Goal: Task Accomplishment & Management: Complete application form

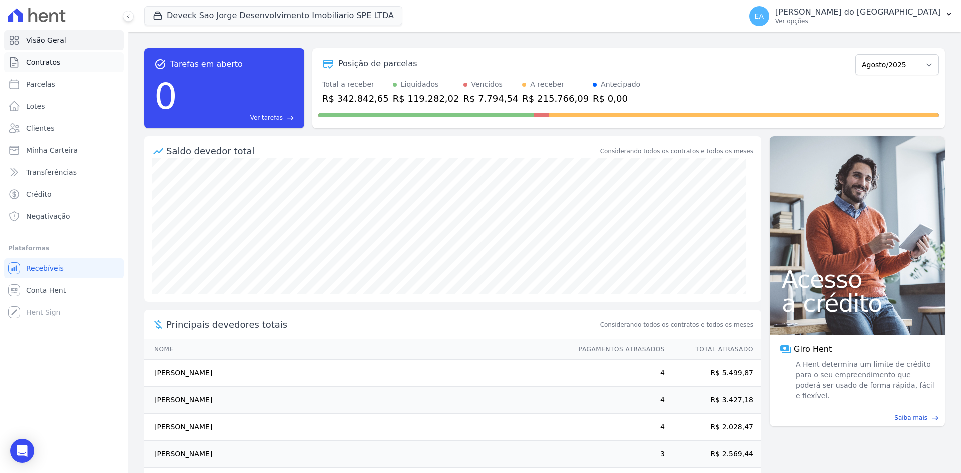
click at [41, 59] on span "Contratos" at bounding box center [43, 62] width 34 height 10
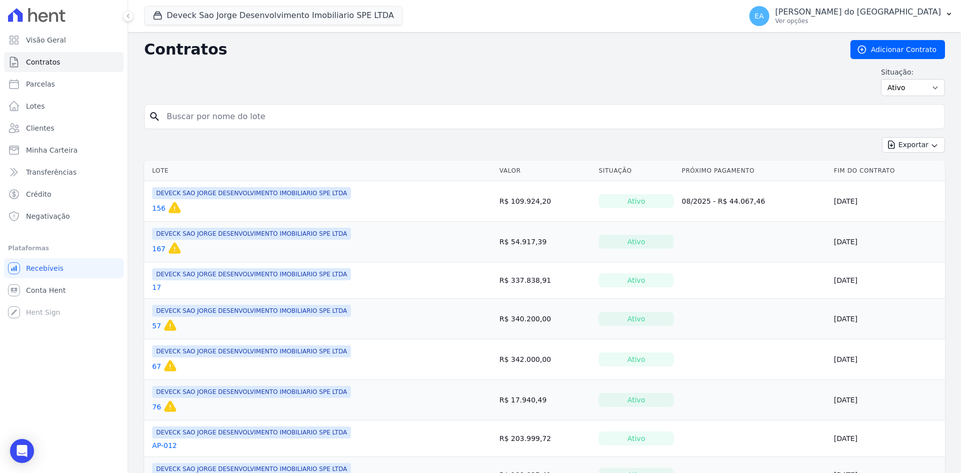
click at [229, 113] on input "search" at bounding box center [551, 117] width 780 height 20
type input "136"
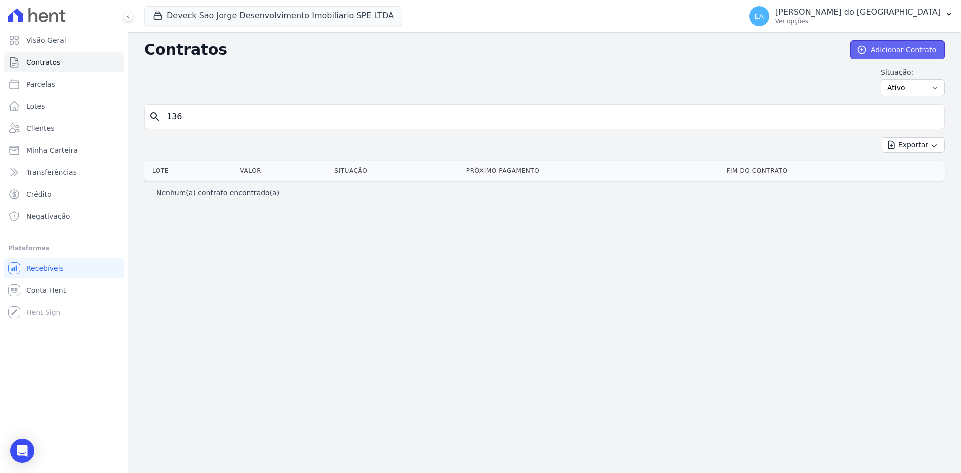
click at [910, 50] on link "Adicionar Contrato" at bounding box center [898, 49] width 95 height 19
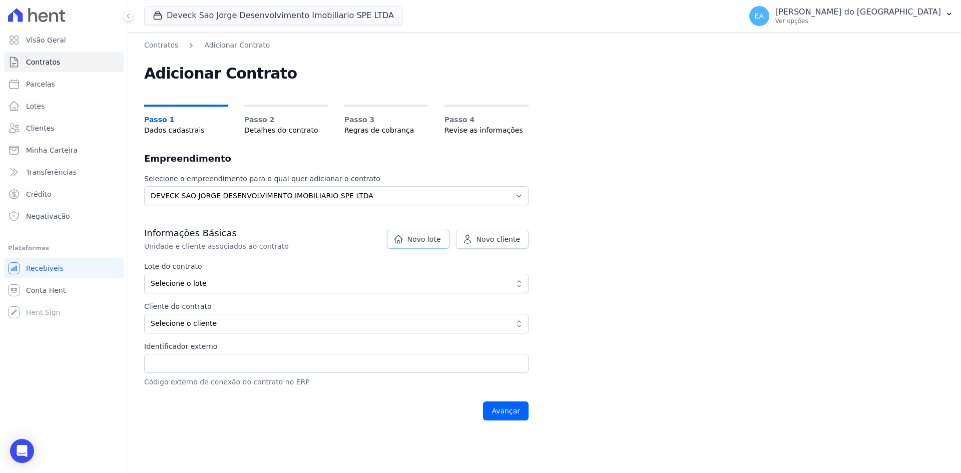
click at [437, 240] on span "Novo lote" at bounding box center [425, 239] width 34 height 10
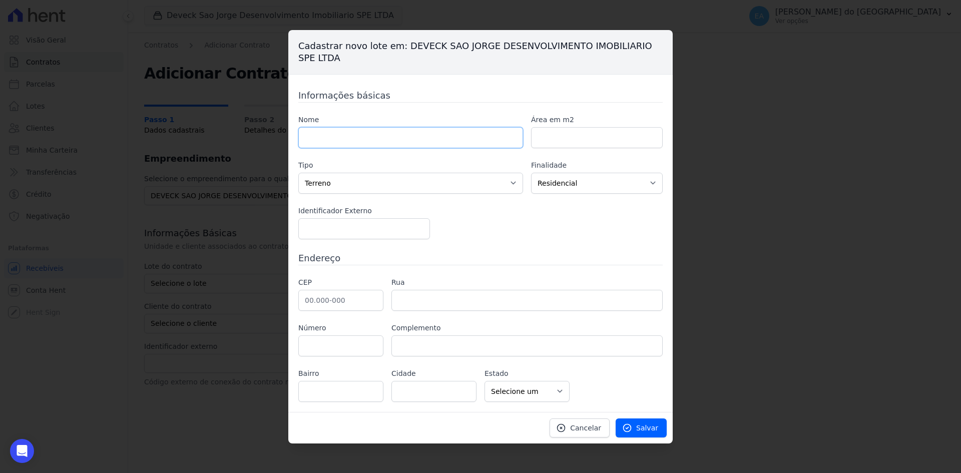
click at [361, 136] on input "text" at bounding box center [410, 137] width 225 height 21
type input "136"
click at [492, 183] on select "Casa Apartamento Escritório Flat Loja Espaço Comercial Terreno Outros" at bounding box center [410, 183] width 225 height 21
click at [298, 173] on select "Casa Apartamento Escritório Flat Loja Espaço Comercial Terreno Outros" at bounding box center [410, 183] width 225 height 21
click at [649, 428] on span "Salvar" at bounding box center [647, 428] width 22 height 10
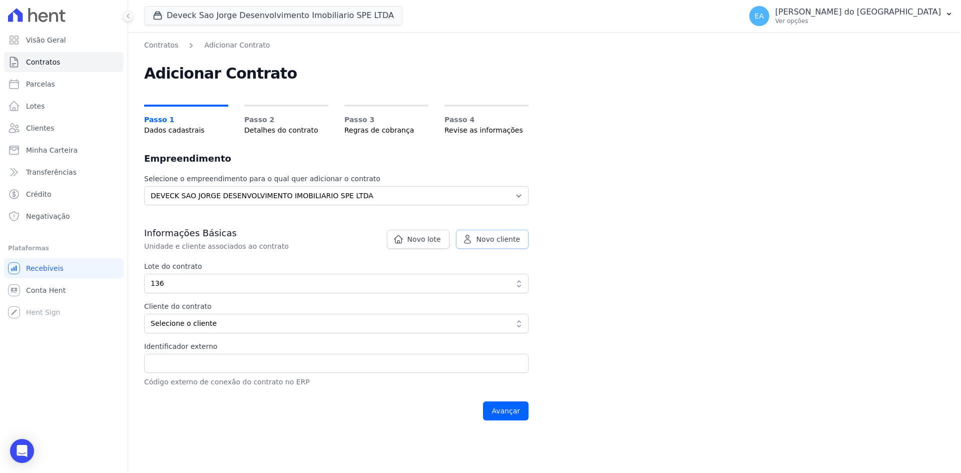
click at [498, 240] on span "Novo cliente" at bounding box center [499, 239] width 44 height 10
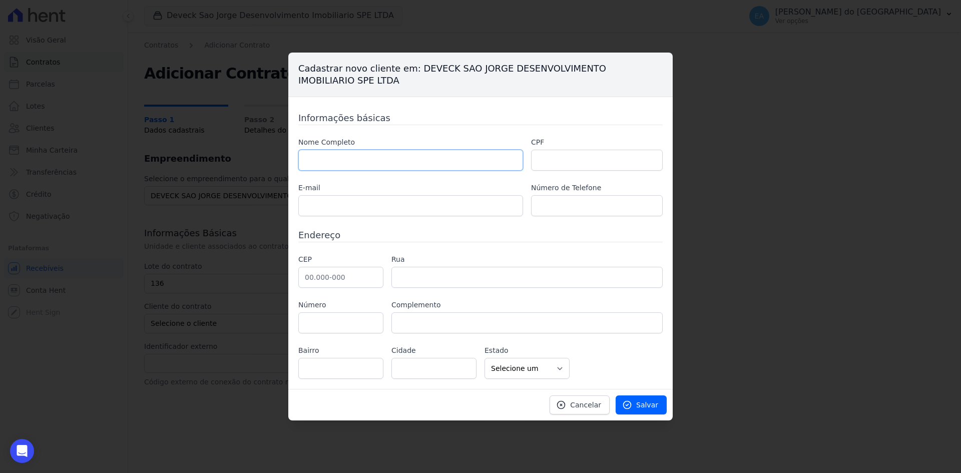
click at [321, 161] on input "text" at bounding box center [410, 160] width 225 height 21
type input "[PERSON_NAME] [PERSON_NAME]"
type input "481.627.818-46"
click at [340, 204] on input "text" at bounding box center [410, 205] width 225 height 21
type input "[EMAIL_ADDRESS][PERSON_NAME][DOMAIN_NAME]"
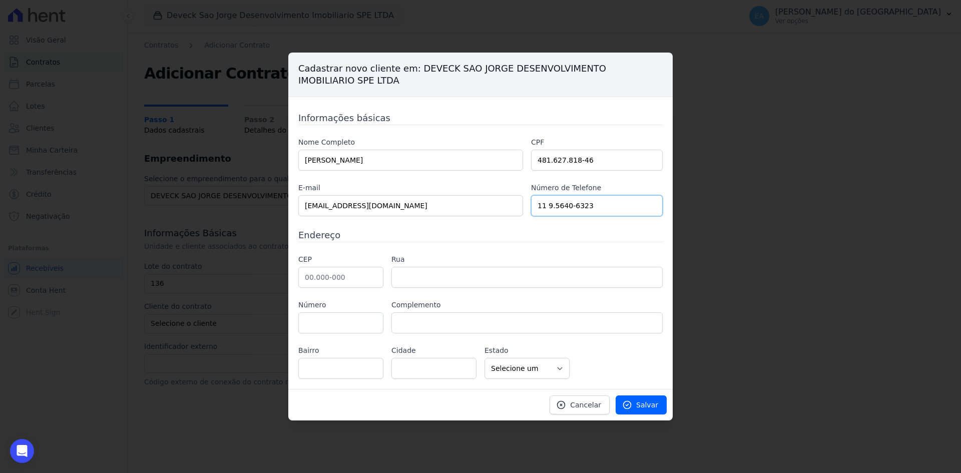
type input "11 9.5640-6323"
click at [338, 279] on input "text" at bounding box center [340, 277] width 85 height 21
type input "06.170-060"
click at [491, 283] on input "text" at bounding box center [527, 277] width 271 height 21
type input "Rua Odila Catan"
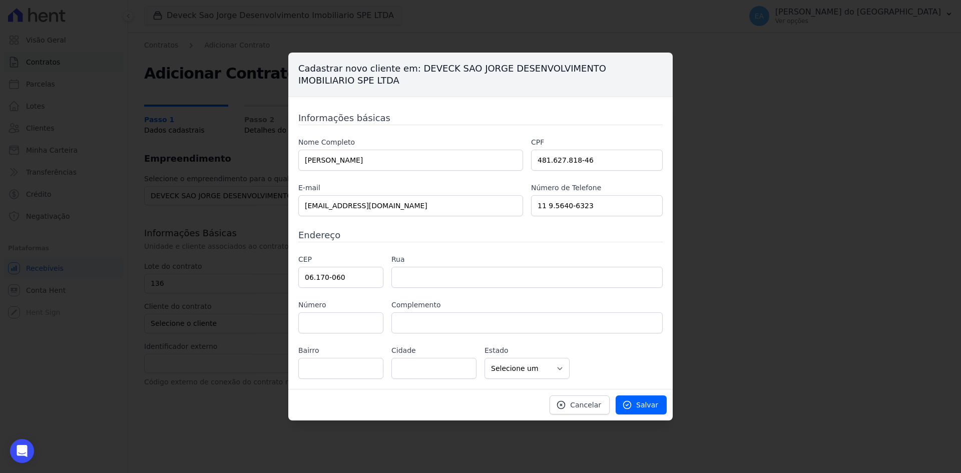
type input "Jardim Roberto"
type input "Osasco"
select select "SP"
type input "11"
click at [651, 406] on span "Salvar" at bounding box center [647, 405] width 22 height 10
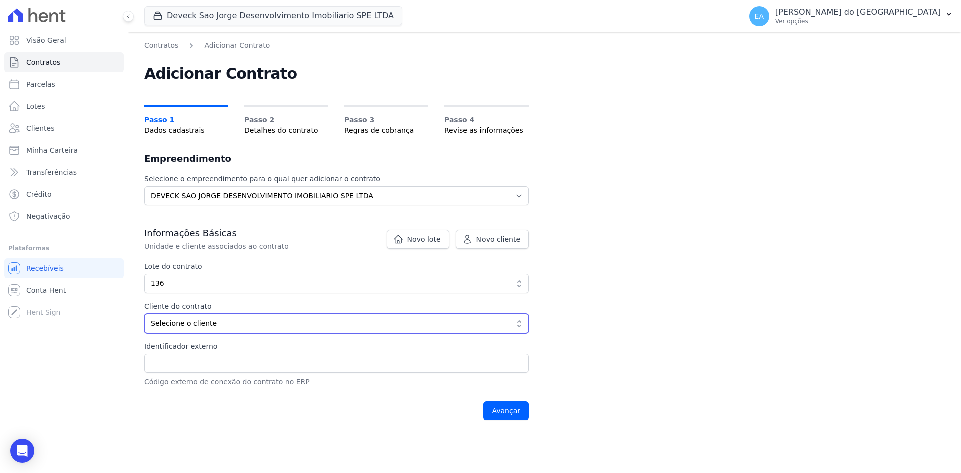
click at [519, 322] on button "Selecione o cliente" at bounding box center [336, 324] width 385 height 20
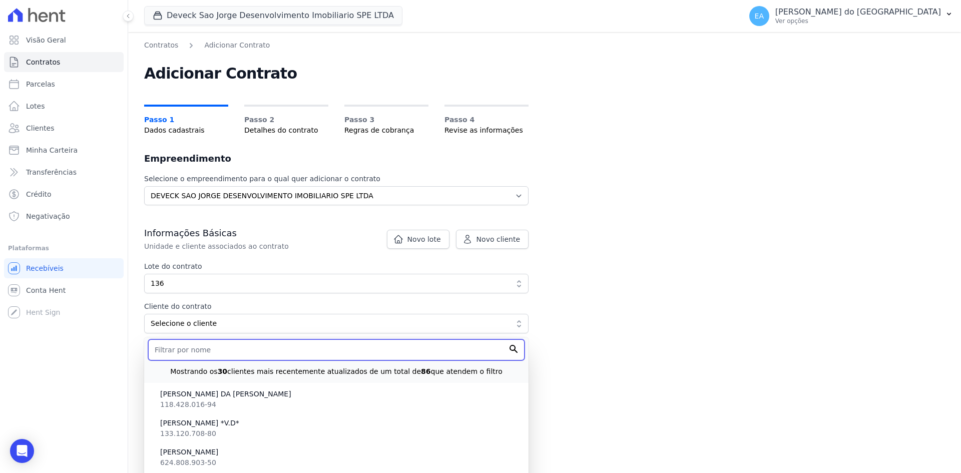
click at [228, 348] on input "text" at bounding box center [336, 349] width 377 height 21
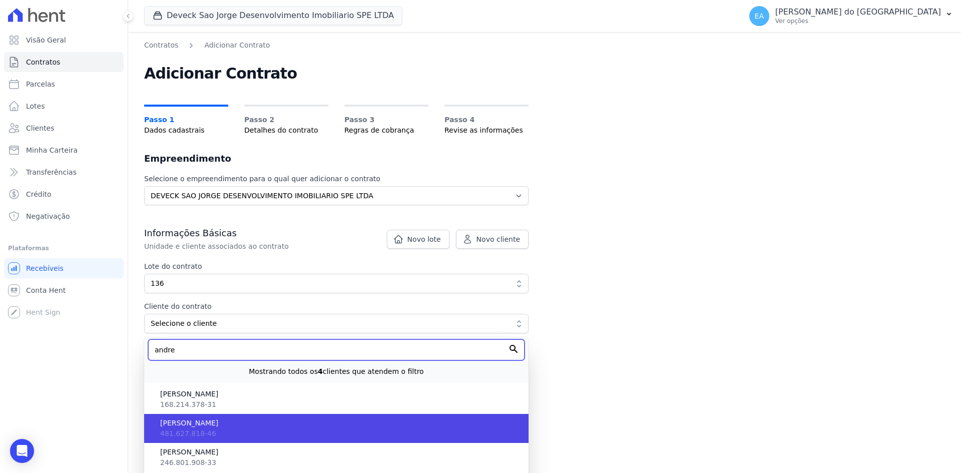
type input "andre"
click at [216, 425] on span "Andre Gustavo Santos" at bounding box center [340, 423] width 361 height 11
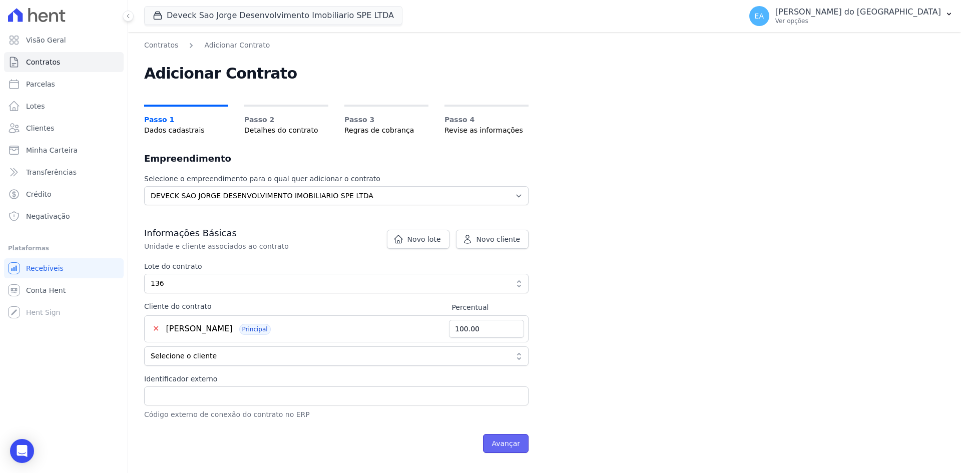
click at [504, 443] on input "Avançar" at bounding box center [506, 443] width 46 height 19
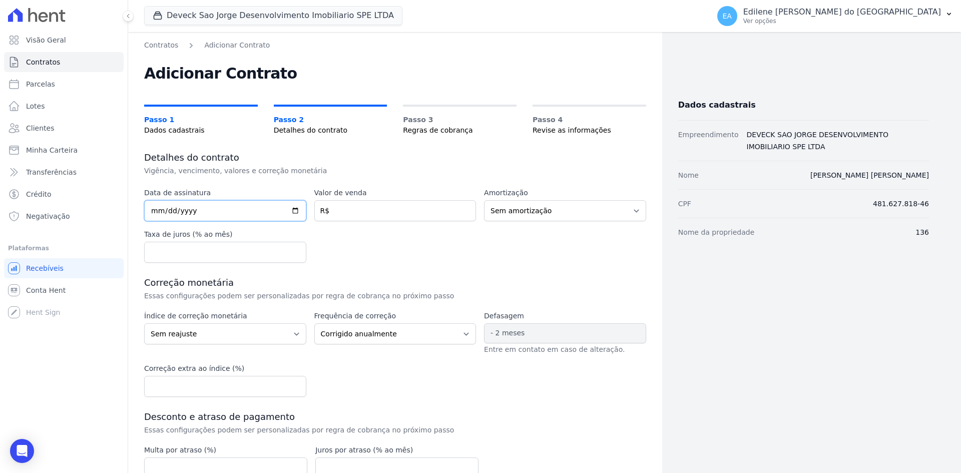
click at [211, 209] on input "date" at bounding box center [225, 210] width 162 height 21
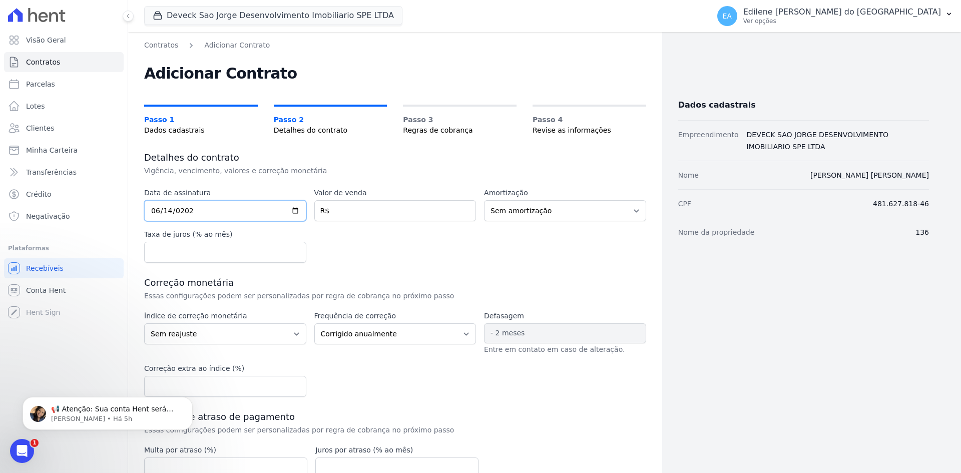
type input "2025-06-14"
click at [364, 210] on input "number" at bounding box center [395, 210] width 162 height 21
type input "39688.12"
click at [627, 213] on select "Sem amortização Price Sac" at bounding box center [565, 210] width 162 height 21
select select "price"
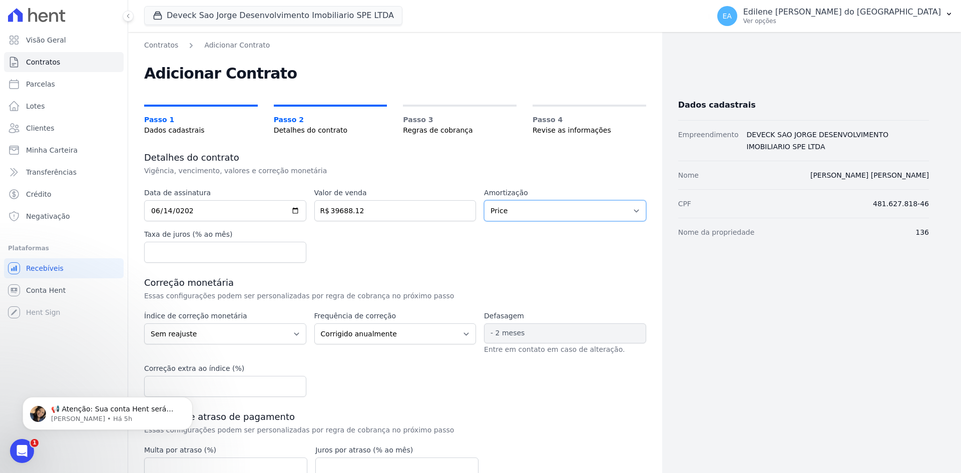
click at [484, 200] on select "Sem amortização Price Sac" at bounding box center [565, 210] width 162 height 21
click at [275, 249] on input "number" at bounding box center [225, 252] width 162 height 21
type input "0.03"
click at [293, 333] on select "Sem reajuste Média dos últimos 12 meses acumulado de INCCM Média dos últimos 12…" at bounding box center [225, 333] width 162 height 21
select select "inccdi"
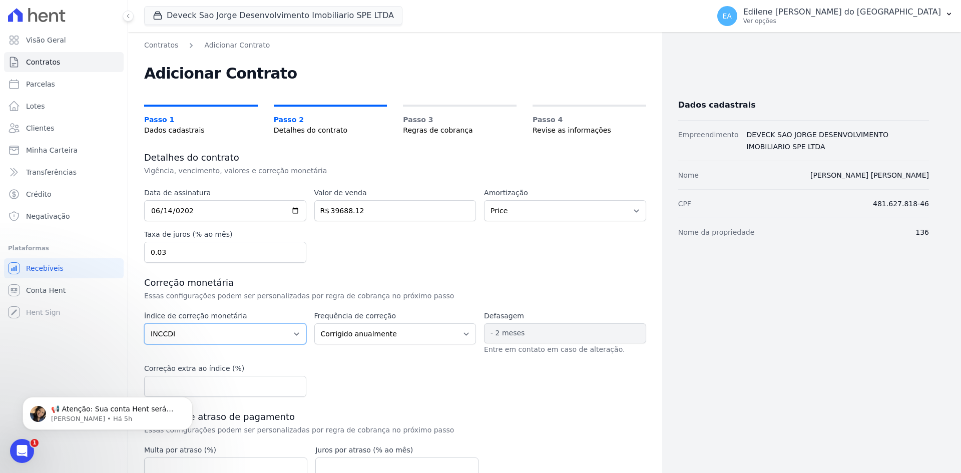
click at [144, 323] on select "Sem reajuste Média dos últimos 12 meses acumulado de INCCM Média dos últimos 12…" at bounding box center [225, 333] width 162 height 21
drag, startPoint x: 458, startPoint y: 332, endPoint x: 447, endPoint y: 332, distance: 11.5
click at [458, 332] on select "Corrigido semestralmente Corrigido mensalmente Corrigido anualmente" at bounding box center [395, 333] width 162 height 21
select select "monthly"
click at [314, 323] on select "Corrigido semestralmente Corrigido mensalmente Corrigido anualmente" at bounding box center [395, 333] width 162 height 21
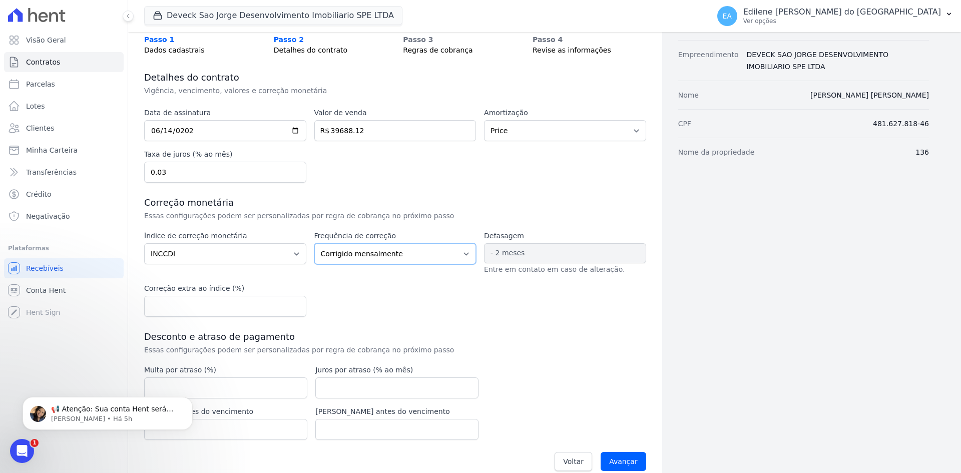
scroll to position [94, 0]
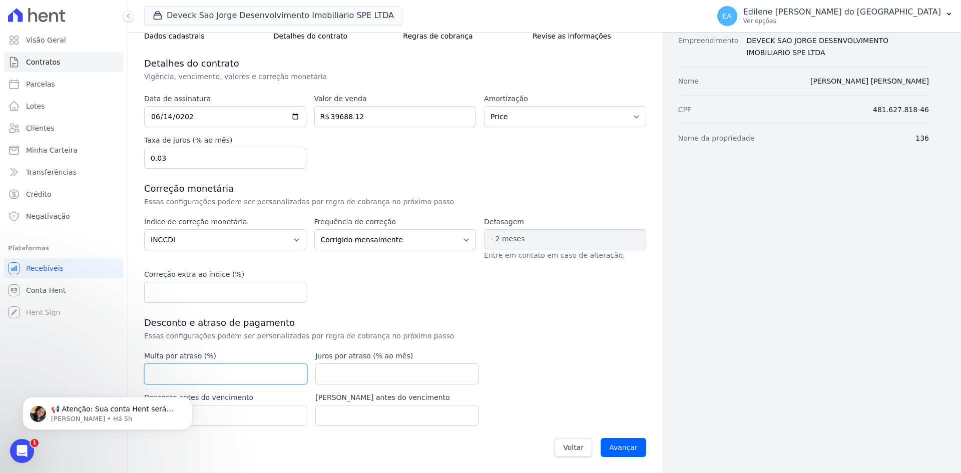
click at [223, 372] on input "number" at bounding box center [225, 374] width 163 height 21
type input "2.00"
click at [362, 374] on input "number" at bounding box center [396, 374] width 163 height 21
type input "0.03"
click at [623, 446] on input "Avançar" at bounding box center [624, 447] width 46 height 19
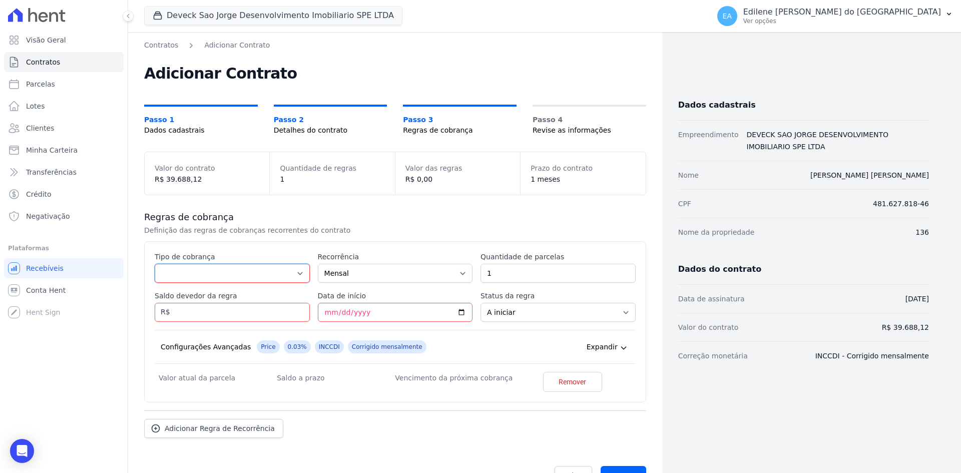
click at [298, 274] on select "Parcela Normal Entrada Sinal Intercalada Chaves Pré-chaves Pós-chaves Impostos …" at bounding box center [232, 273] width 155 height 19
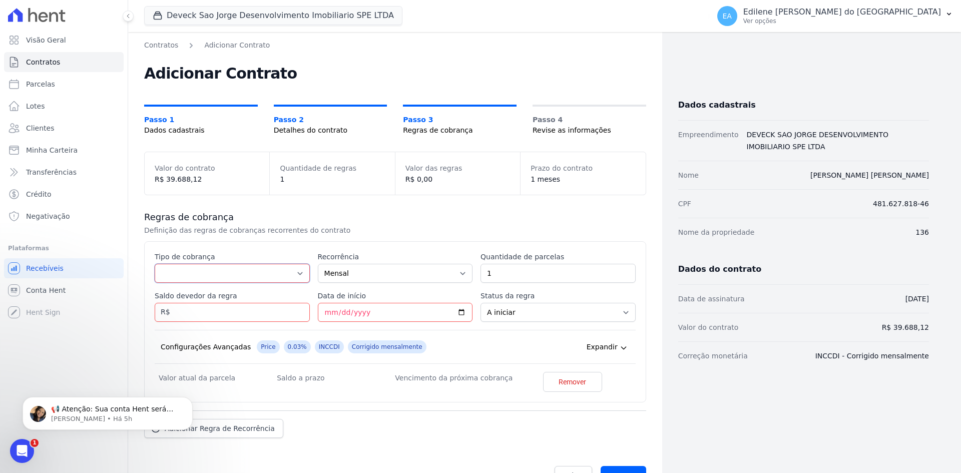
select select "down_payment"
click at [155, 264] on select "Parcela Normal Entrada Sinal Intercalada Chaves Pré-chaves Pós-chaves Impostos …" at bounding box center [232, 273] width 155 height 19
click at [240, 314] on input "Saldo devedor da regra" at bounding box center [232, 312] width 155 height 19
type input "29373.60"
click at [412, 309] on input "Data de início" at bounding box center [395, 312] width 155 height 19
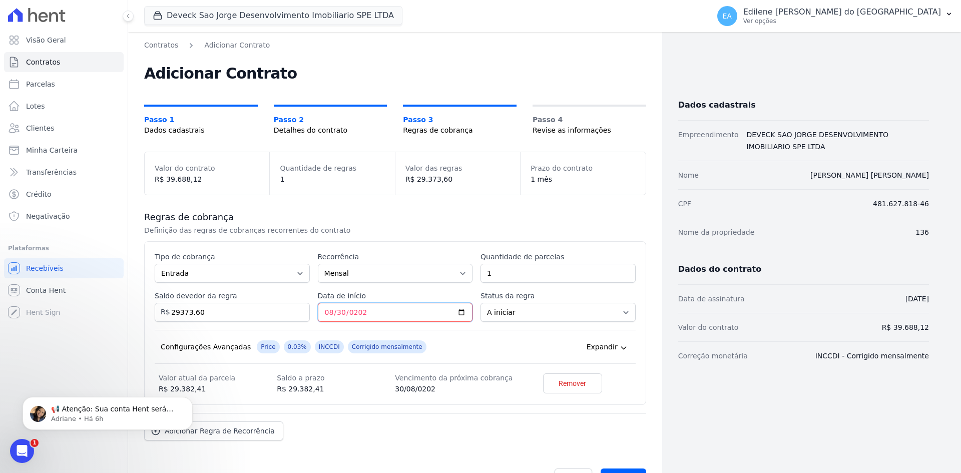
type input "2025-08-30"
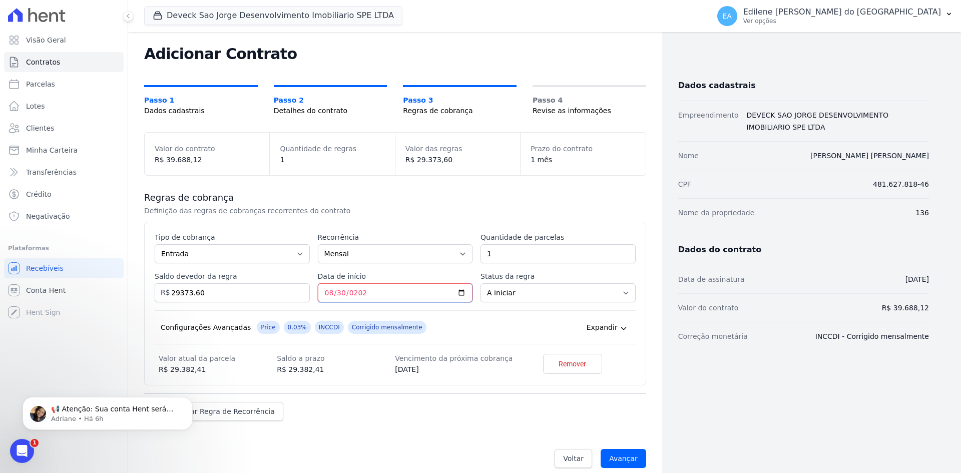
scroll to position [31, 0]
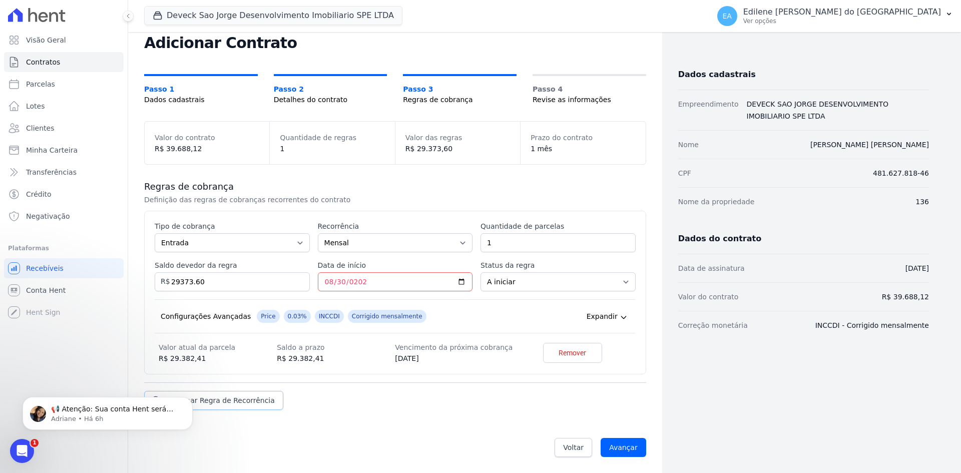
click at [237, 402] on span "Adicionar Regra de Recorrência" at bounding box center [220, 401] width 110 height 10
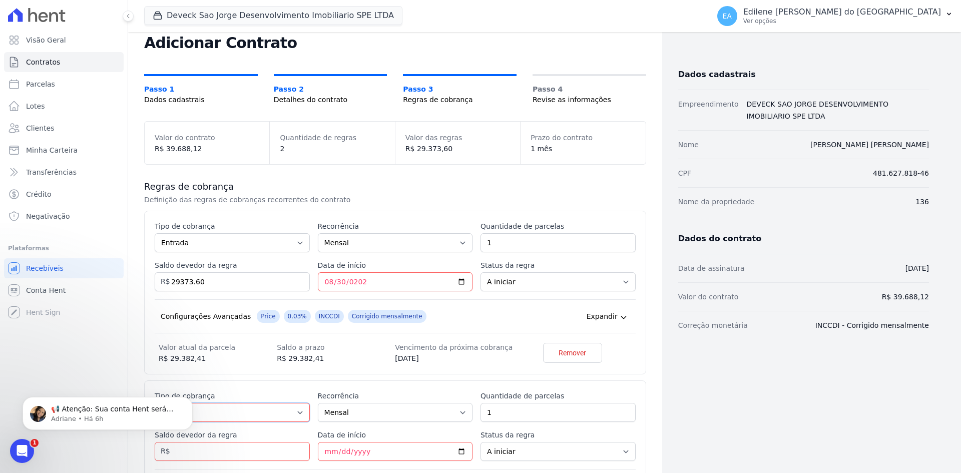
click at [298, 411] on select "Parcela Normal Entrada Sinal Intercalada Chaves Pré-chaves Pós-chaves Impostos …" at bounding box center [232, 412] width 155 height 19
select select "standard"
click at [155, 403] on select "Parcela Normal Entrada Sinal Intercalada Chaves Pré-chaves Pós-chaves Impostos …" at bounding box center [232, 412] width 155 height 19
click at [212, 449] on input "Saldo devedor da regra" at bounding box center [232, 451] width 155 height 19
type input "3815.25"
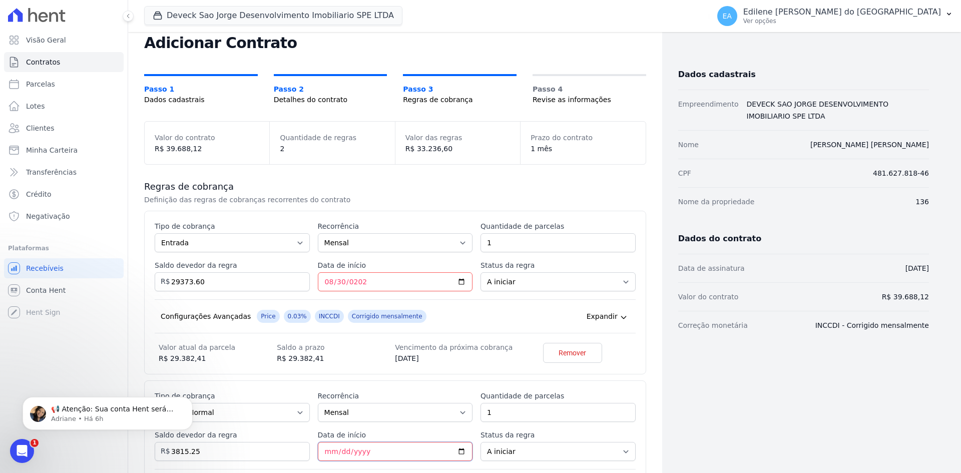
click at [359, 449] on input "Data de início" at bounding box center [395, 451] width 155 height 19
click at [327, 448] on input "Data de início" at bounding box center [395, 451] width 155 height 19
type input "2025-08-30"
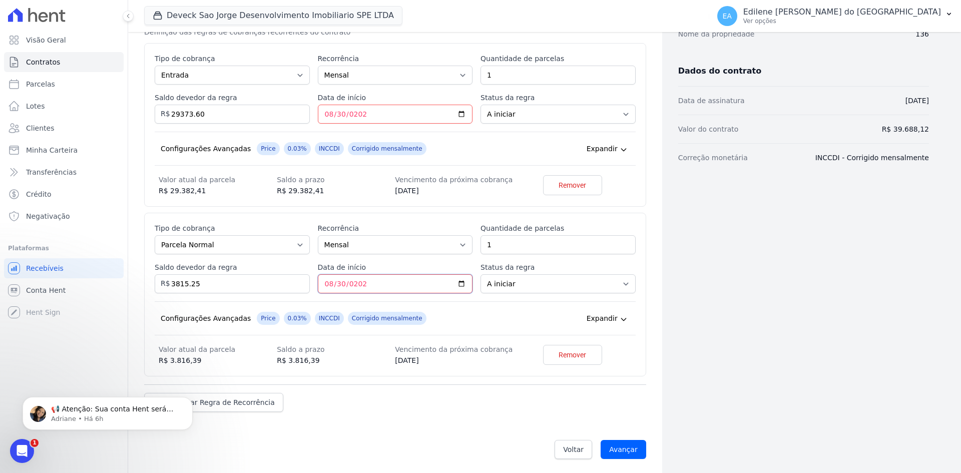
scroll to position [200, 0]
click at [230, 401] on span "Adicionar Regra de Recorrência" at bounding box center [220, 401] width 110 height 10
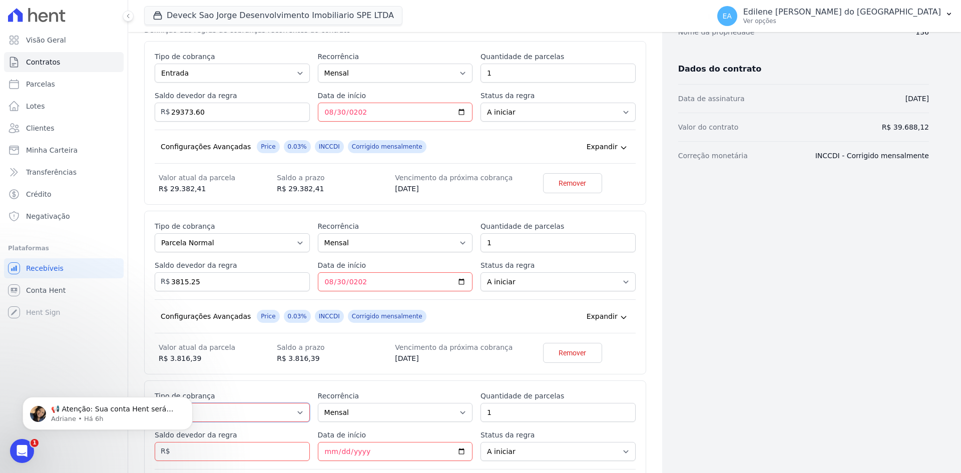
click at [297, 415] on select "Parcela Normal Entrada Sinal Intercalada Chaves Pré-chaves Pós-chaves Impostos …" at bounding box center [232, 412] width 155 height 19
select select "standard"
click at [155, 403] on select "Parcela Normal Entrada Sinal Intercalada Chaves Pré-chaves Pós-chaves Impostos …" at bounding box center [232, 412] width 155 height 19
click at [255, 449] on input "Saldo devedor da regra" at bounding box center [232, 451] width 155 height 19
type input "6000.00"
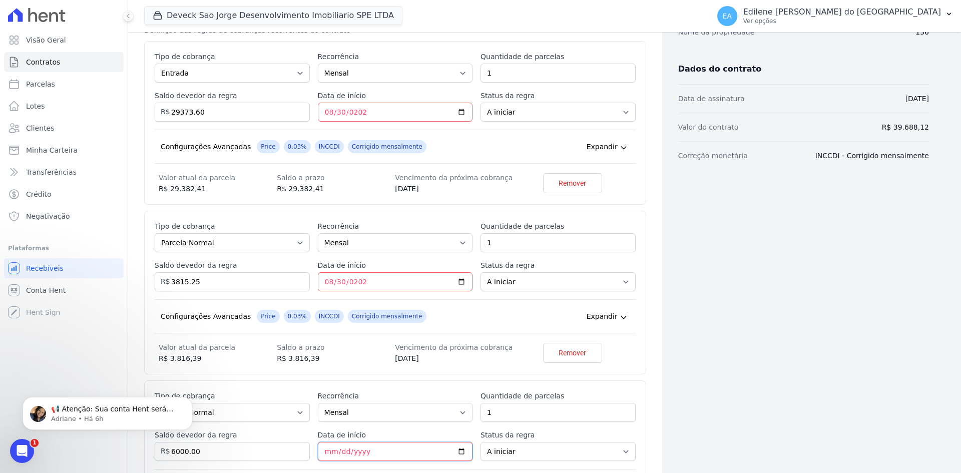
click at [352, 449] on input "Data de início" at bounding box center [395, 451] width 155 height 19
click at [328, 452] on input "Data de início" at bounding box center [395, 451] width 155 height 19
type input "2025-12-15"
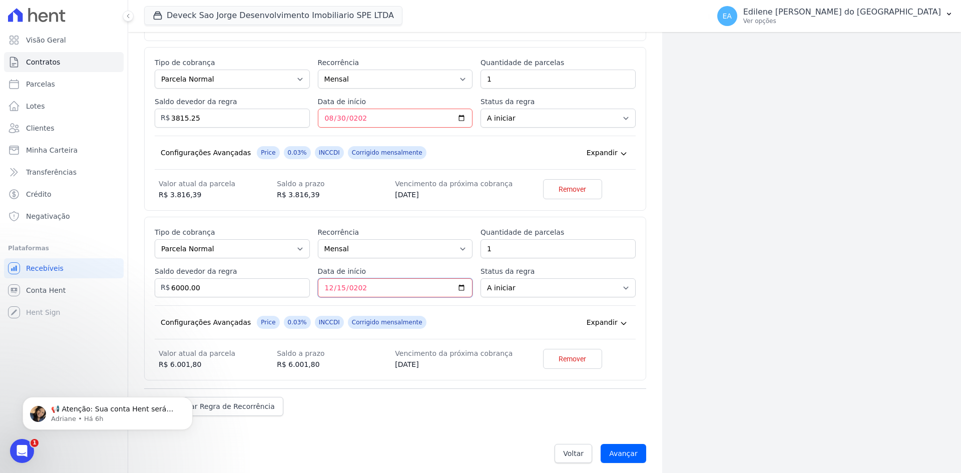
scroll to position [370, 0]
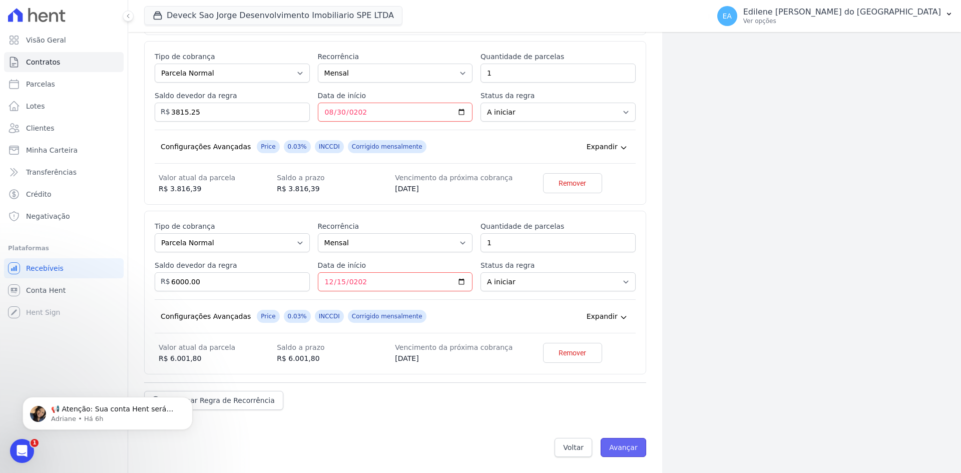
click at [628, 448] on input "Avançar" at bounding box center [624, 447] width 46 height 19
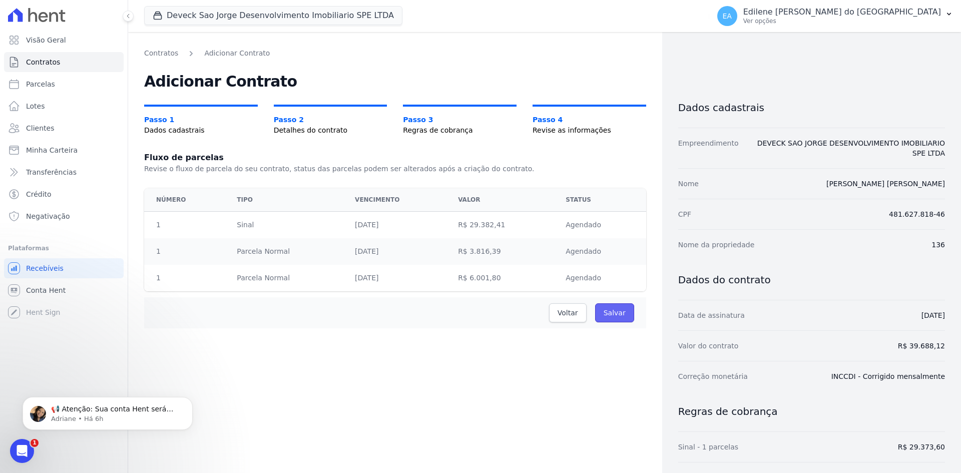
click at [612, 312] on input "Salvar" at bounding box center [614, 312] width 39 height 19
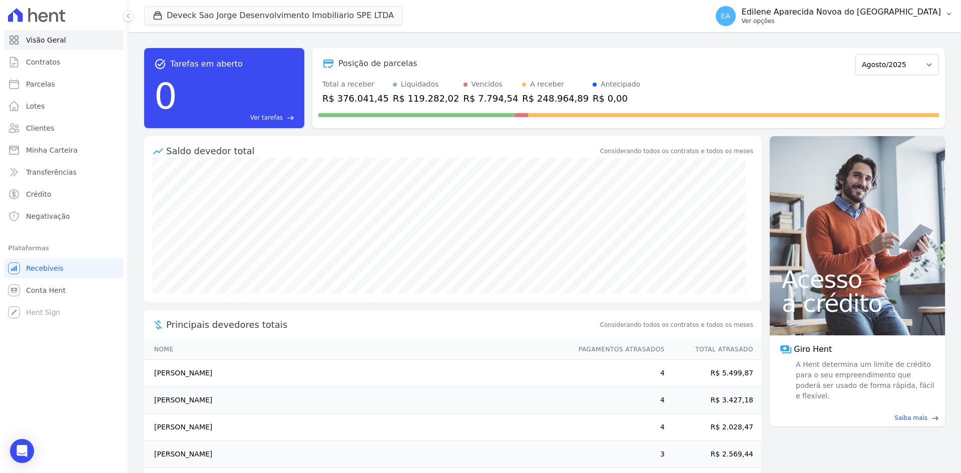
click at [802, 23] on p "Ver opções" at bounding box center [841, 21] width 199 height 8
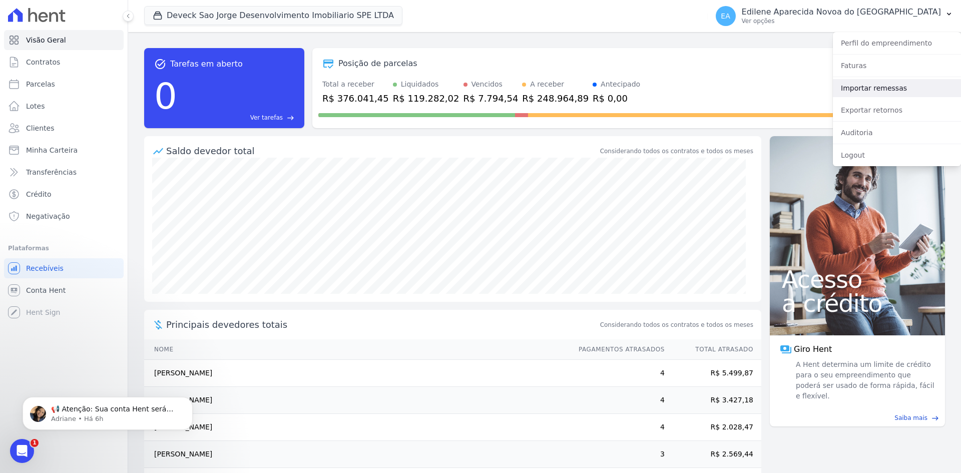
click at [863, 90] on link "Importar remessas" at bounding box center [897, 88] width 128 height 18
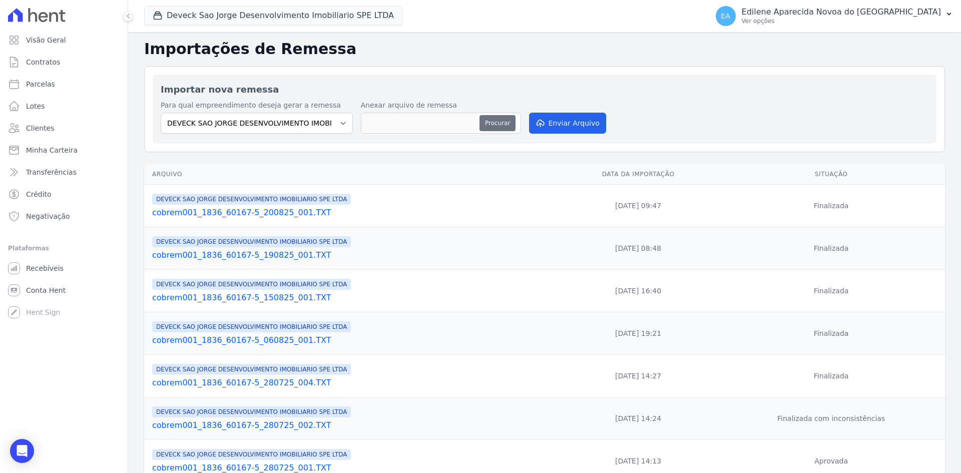
click at [504, 121] on button "Procurar" at bounding box center [498, 123] width 36 height 16
type input "cobrem001_1836_60167-5_200825_002.TXT"
click at [575, 120] on button "Enviar Arquivo" at bounding box center [567, 123] width 77 height 21
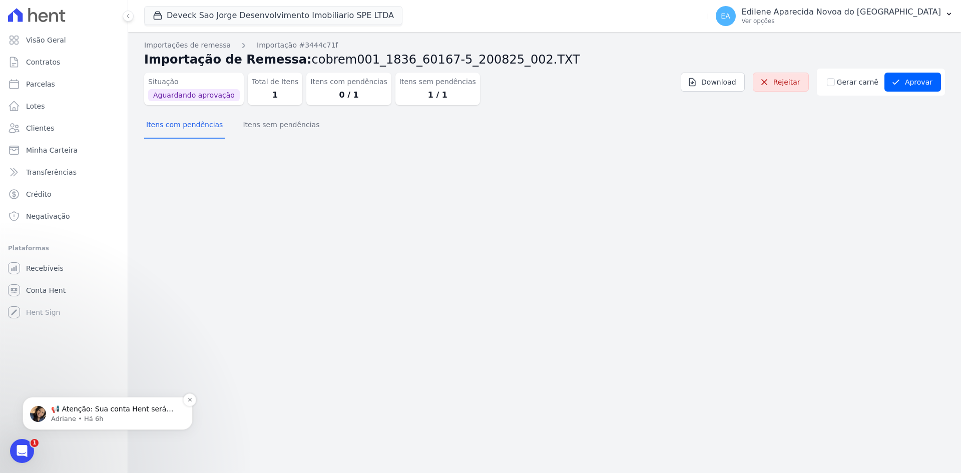
click at [65, 421] on p "Adriane • Há 6h" at bounding box center [115, 419] width 129 height 9
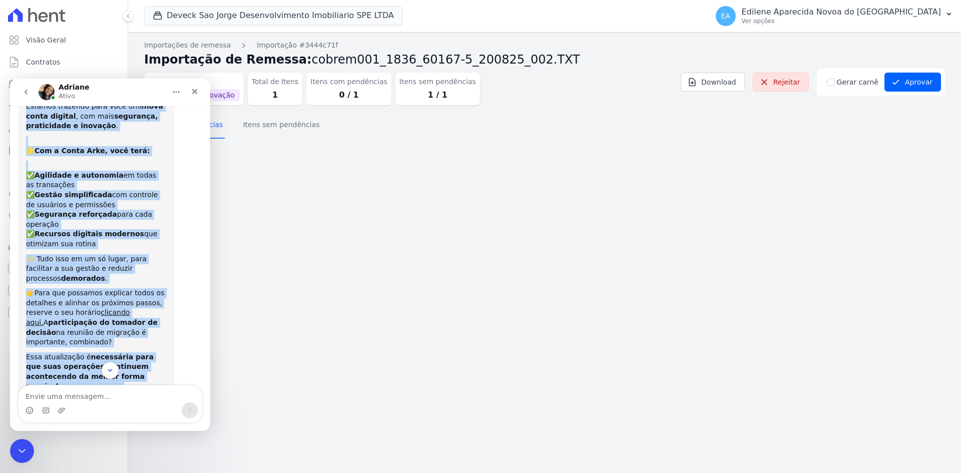
scroll to position [85, 0]
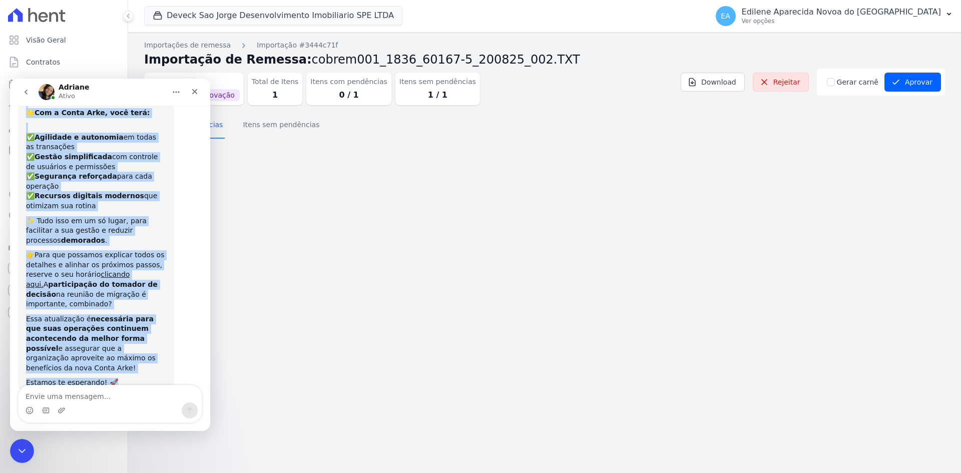
drag, startPoint x: 26, startPoint y: 129, endPoint x: 138, endPoint y: 359, distance: 255.7
click at [138, 359] on div "📢 Atenção: Sua conta Hent será migrada para a Conta Arke! Estamos trazendo para…" at bounding box center [96, 213] width 156 height 361
copy div "📢 Atenção: Sua conta Hent será migrada para a Conta Arke! Estamos trazendo para…"
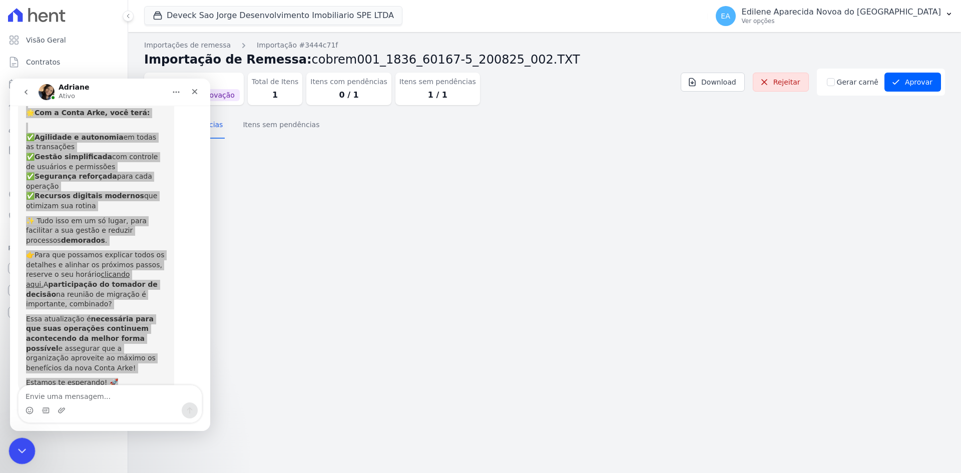
click at [26, 448] on icon "Encerramento do Messenger da Intercom" at bounding box center [21, 450] width 12 height 12
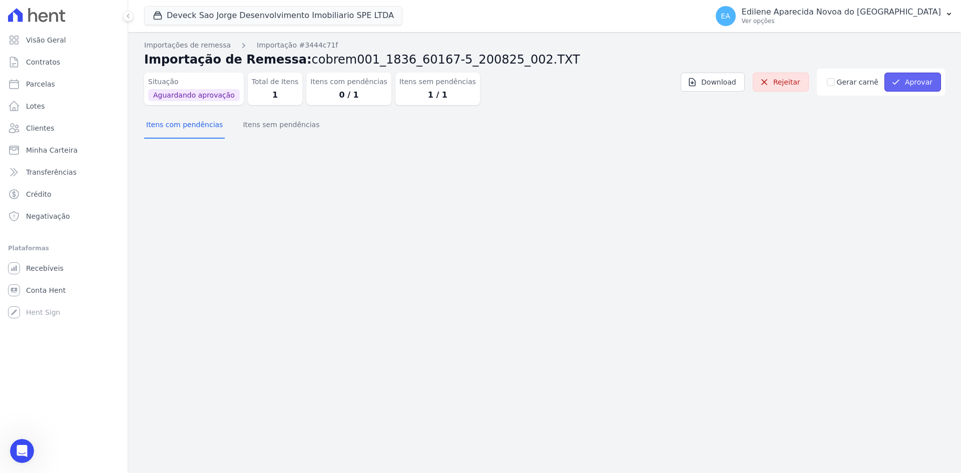
click at [915, 82] on button "Aprovar" at bounding box center [913, 82] width 57 height 19
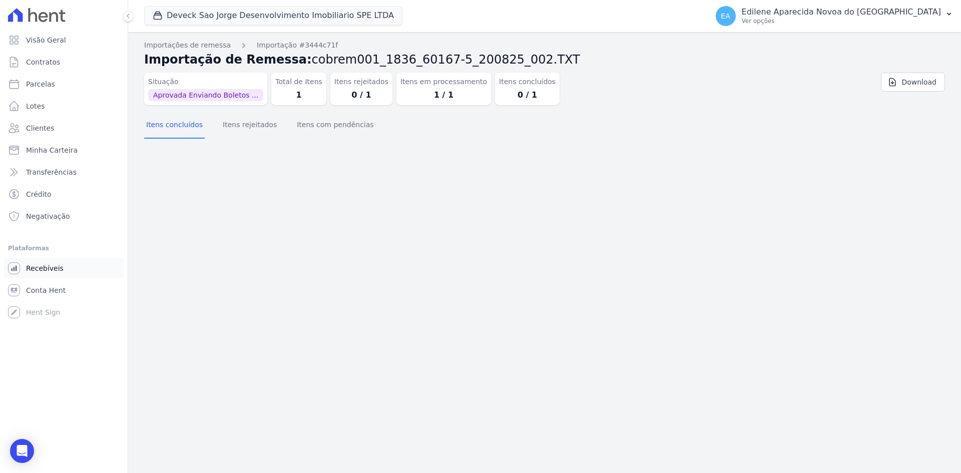
click at [50, 266] on span "Recebíveis" at bounding box center [45, 268] width 38 height 10
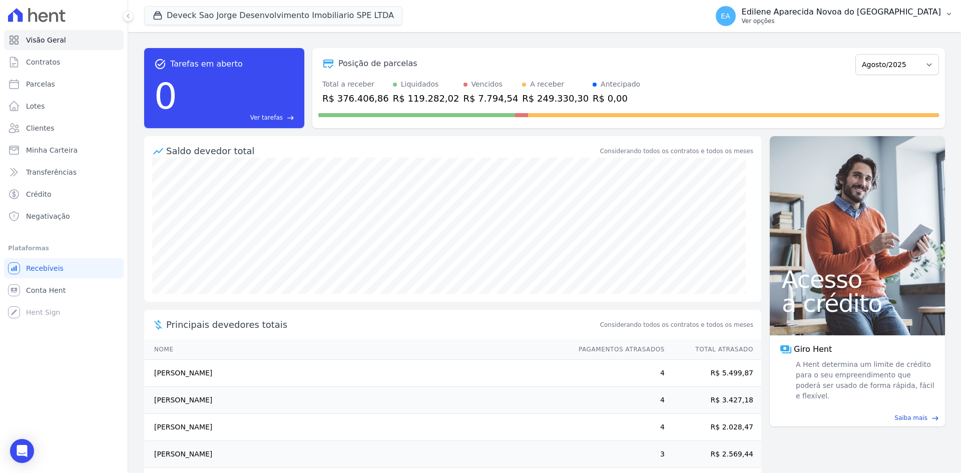
click at [810, 23] on p "Ver opções" at bounding box center [841, 21] width 199 height 8
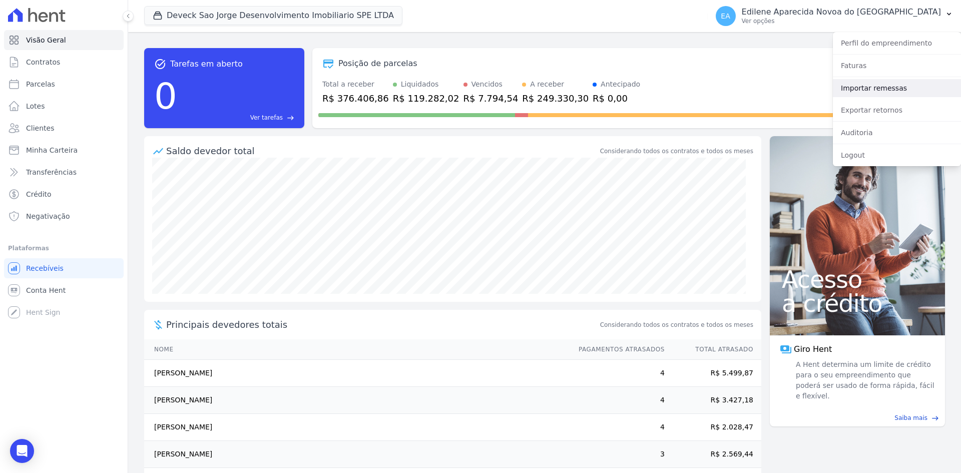
click at [861, 89] on link "Importar remessas" at bounding box center [897, 88] width 128 height 18
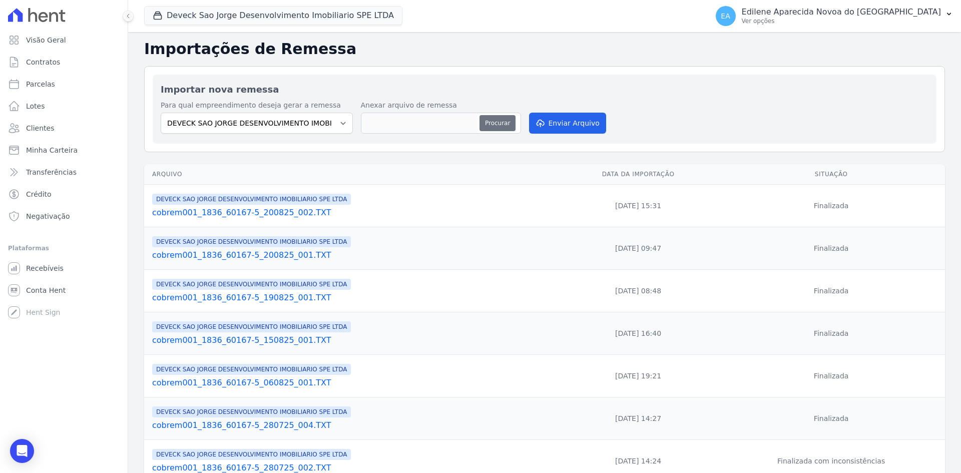
click at [491, 126] on button "Procurar" at bounding box center [498, 123] width 36 height 16
type input "cobrem001_1836_60167-5_200825_003.TXT"
click at [579, 124] on button "Enviar Arquivo" at bounding box center [567, 123] width 77 height 21
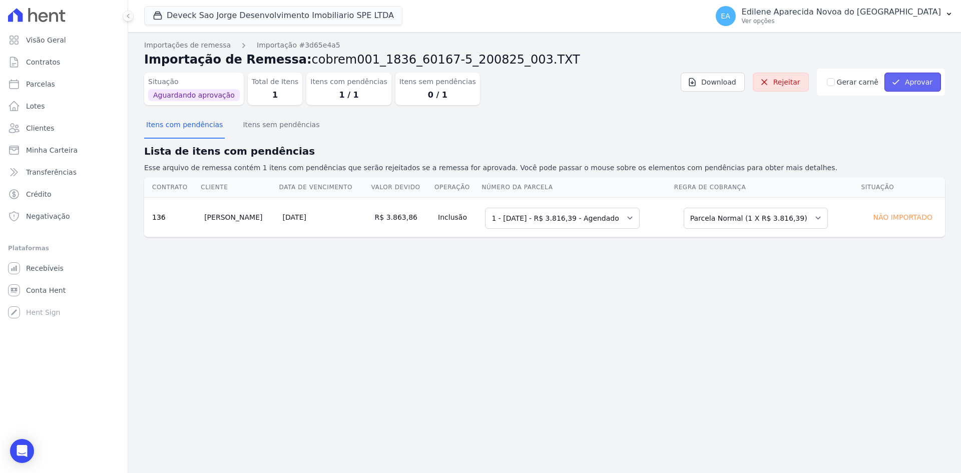
click at [914, 81] on button "Aprovar" at bounding box center [913, 82] width 57 height 19
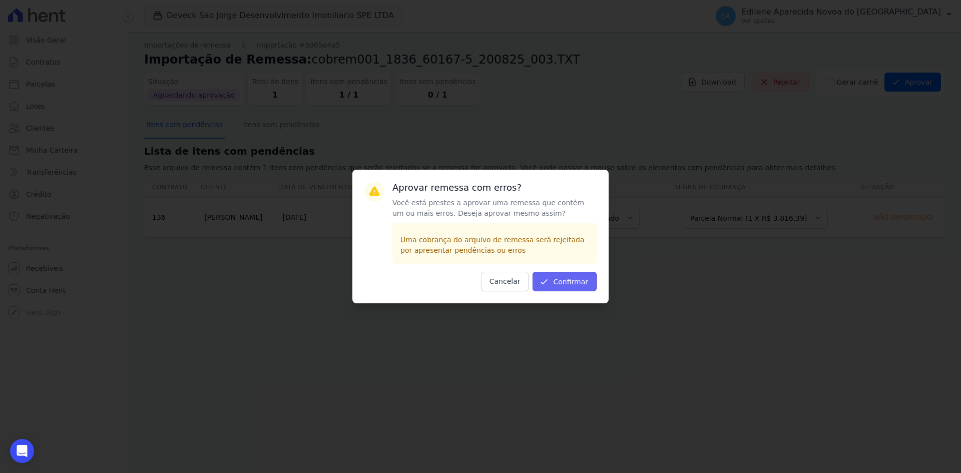
click at [575, 278] on button "Confirmar" at bounding box center [565, 282] width 64 height 20
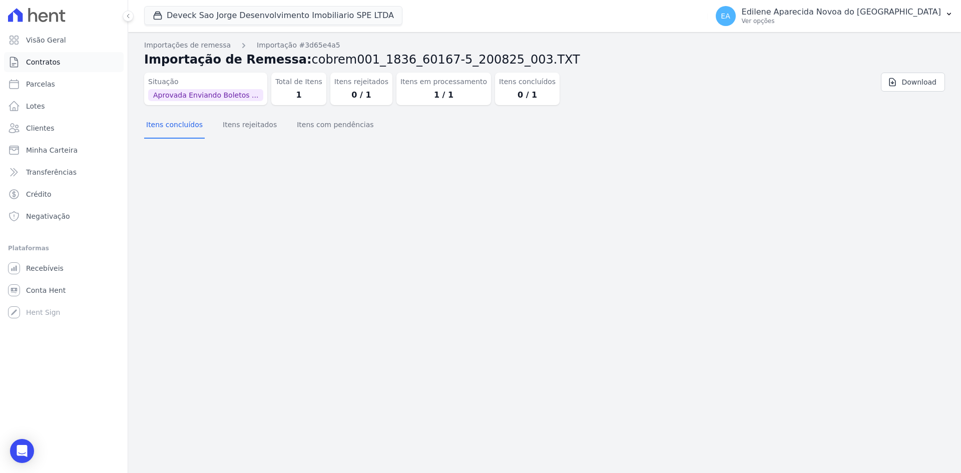
click at [49, 62] on span "Contratos" at bounding box center [43, 62] width 34 height 10
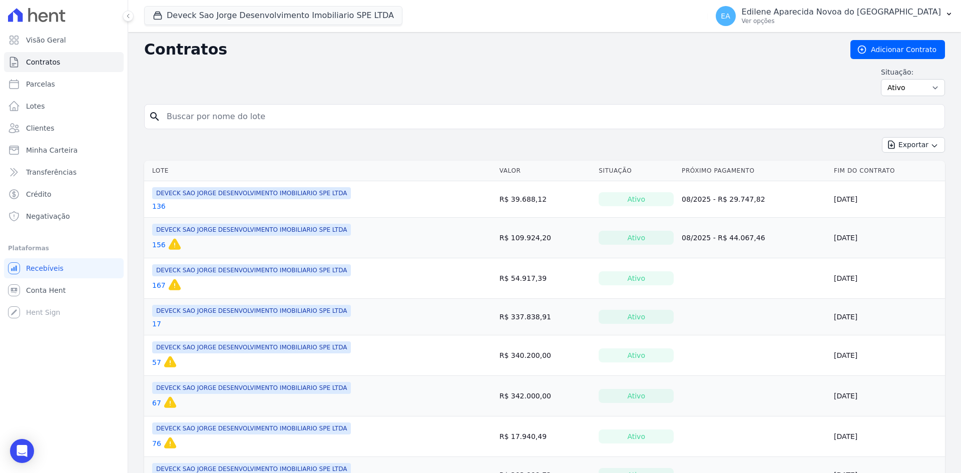
click at [214, 117] on input "search" at bounding box center [551, 117] width 780 height 20
type input "136"
click at [159, 206] on link "136" at bounding box center [159, 206] width 14 height 10
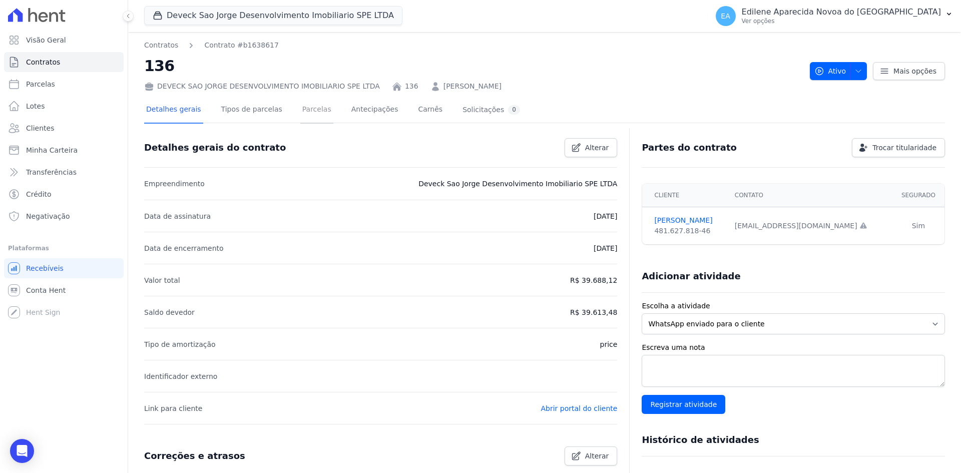
drag, startPoint x: 296, startPoint y: 103, endPoint x: 297, endPoint y: 109, distance: 6.1
click at [300, 103] on link "Parcelas" at bounding box center [316, 110] width 33 height 27
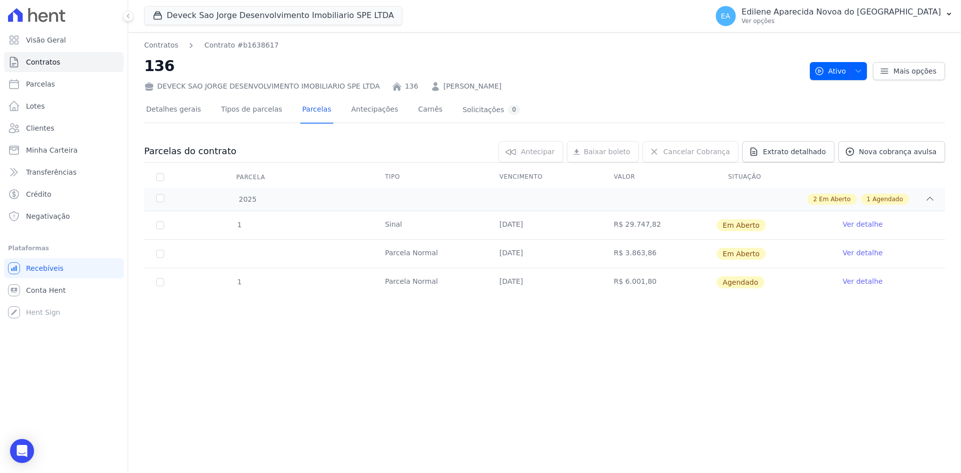
click at [872, 227] on link "Ver detalhe" at bounding box center [863, 224] width 40 height 10
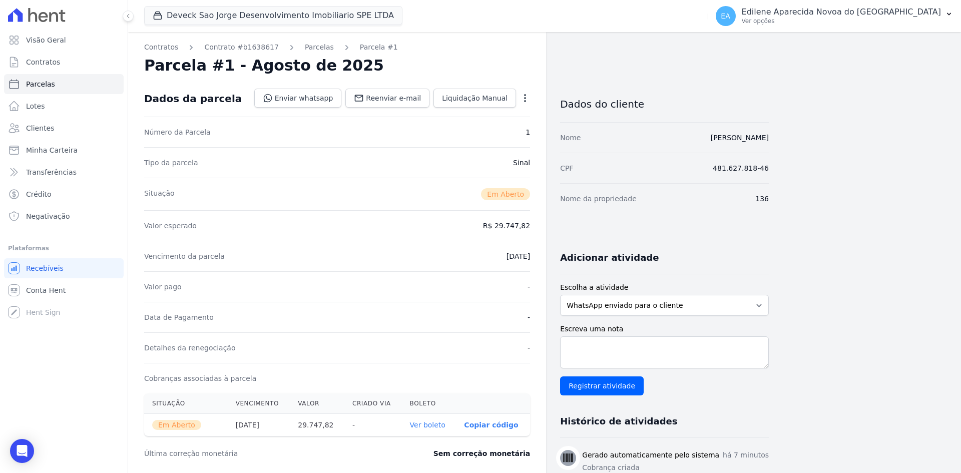
click at [430, 425] on link "Ver boleto" at bounding box center [428, 425] width 36 height 8
click at [43, 61] on span "Contratos" at bounding box center [43, 62] width 34 height 10
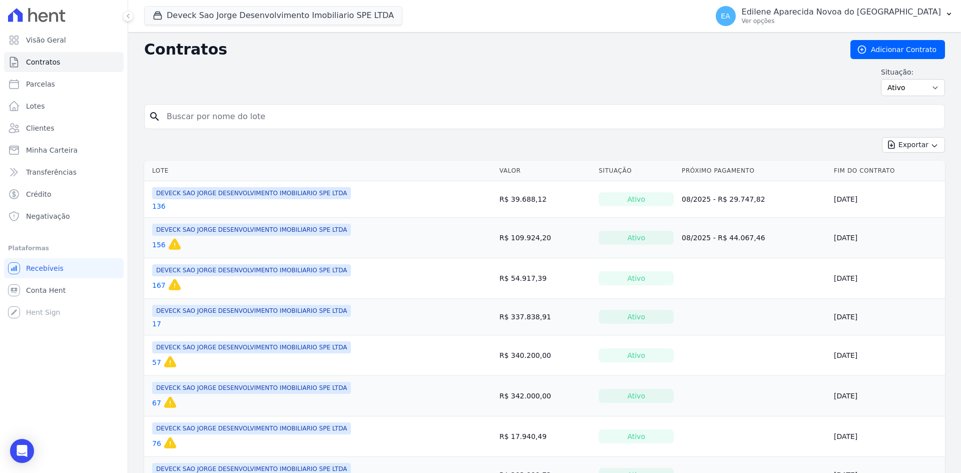
click at [233, 119] on input "search" at bounding box center [551, 117] width 780 height 20
type input "136"
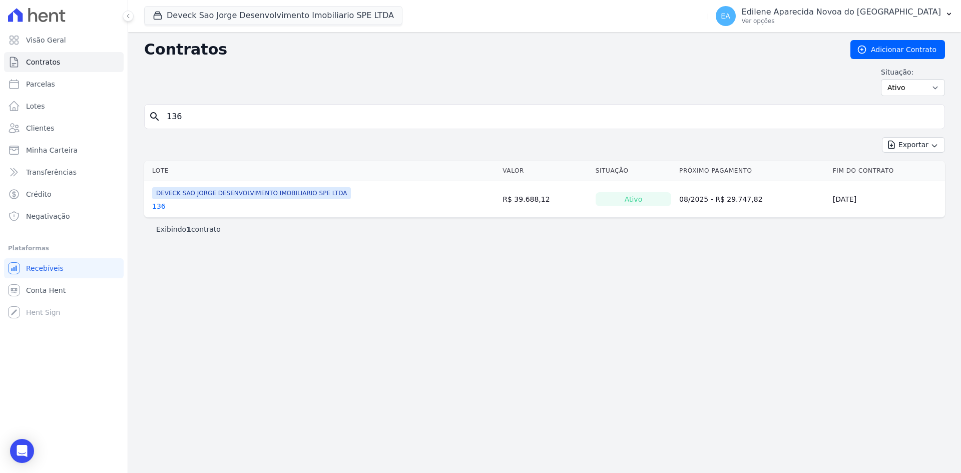
click at [162, 208] on link "136" at bounding box center [159, 206] width 14 height 10
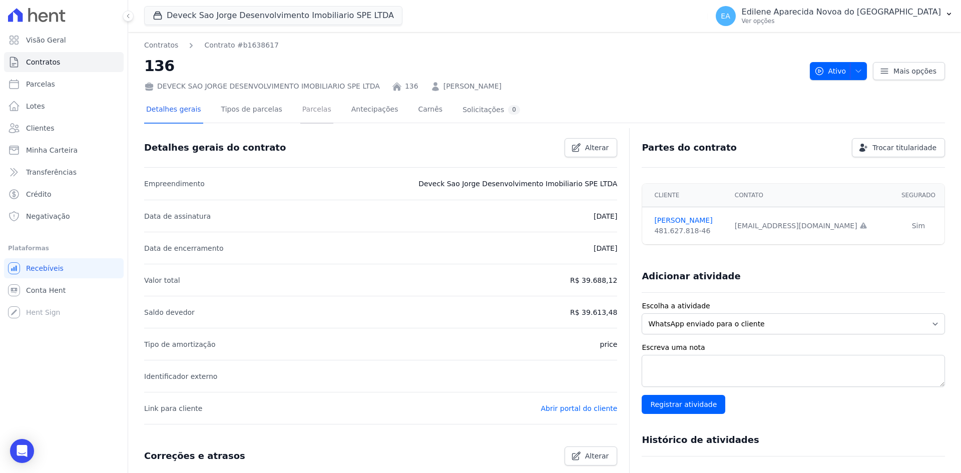
click at [300, 109] on link "Parcelas" at bounding box center [316, 110] width 33 height 27
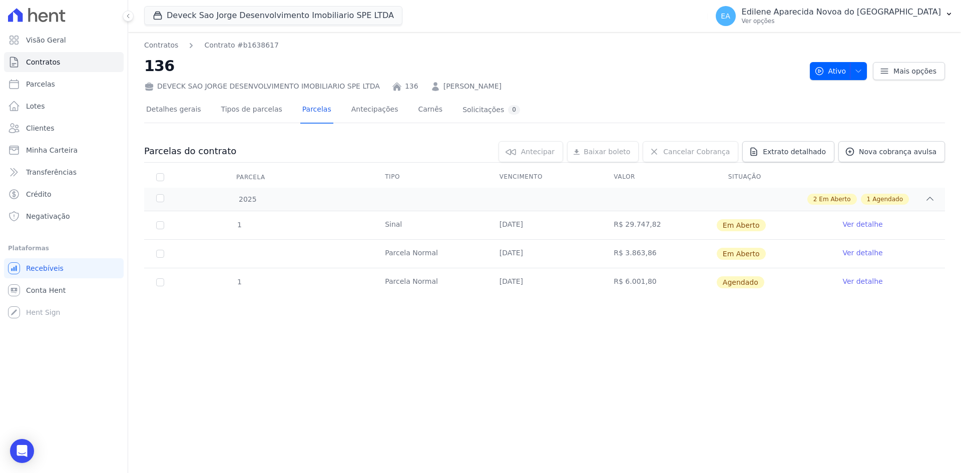
click at [874, 254] on link "Ver detalhe" at bounding box center [863, 253] width 40 height 10
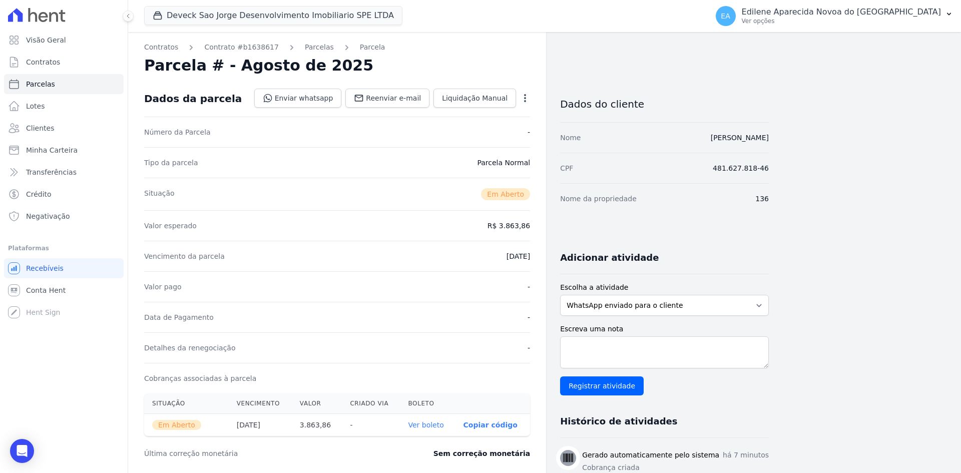
click at [426, 425] on link "Ver boleto" at bounding box center [426, 425] width 36 height 8
